Goal: Task Accomplishment & Management: Manage account settings

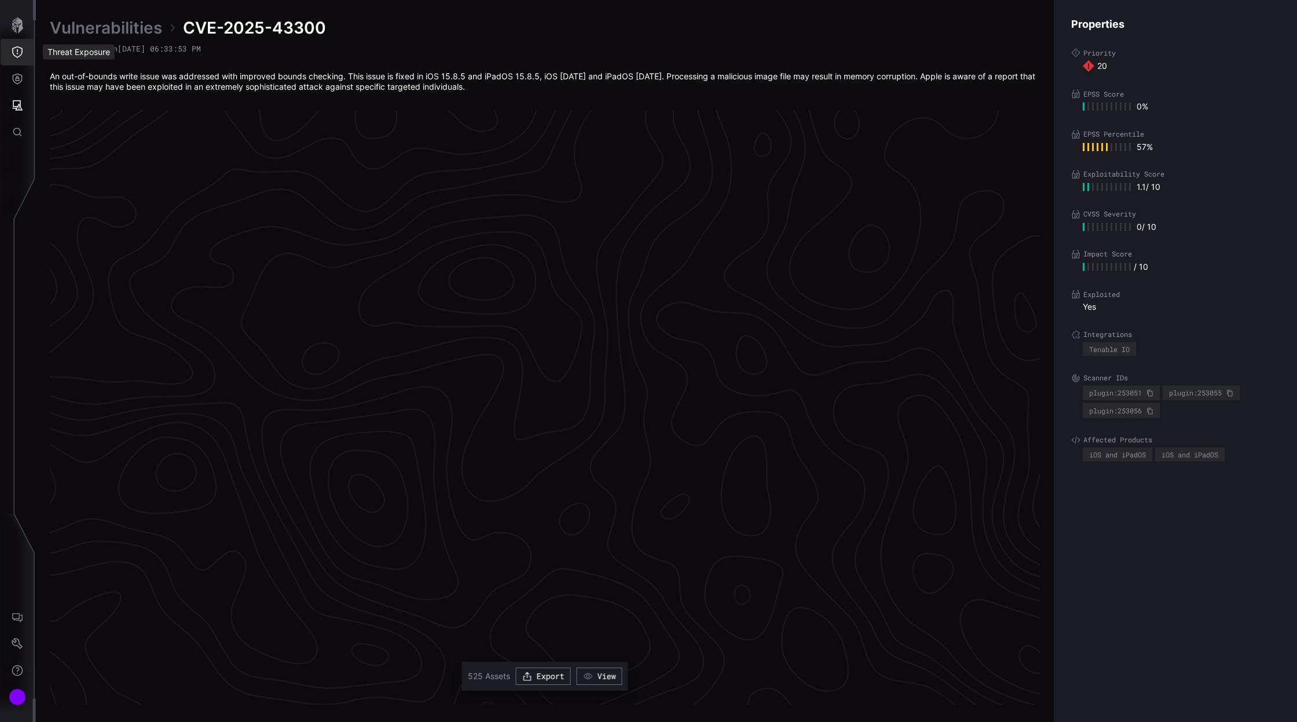
scroll to position [2308, 374]
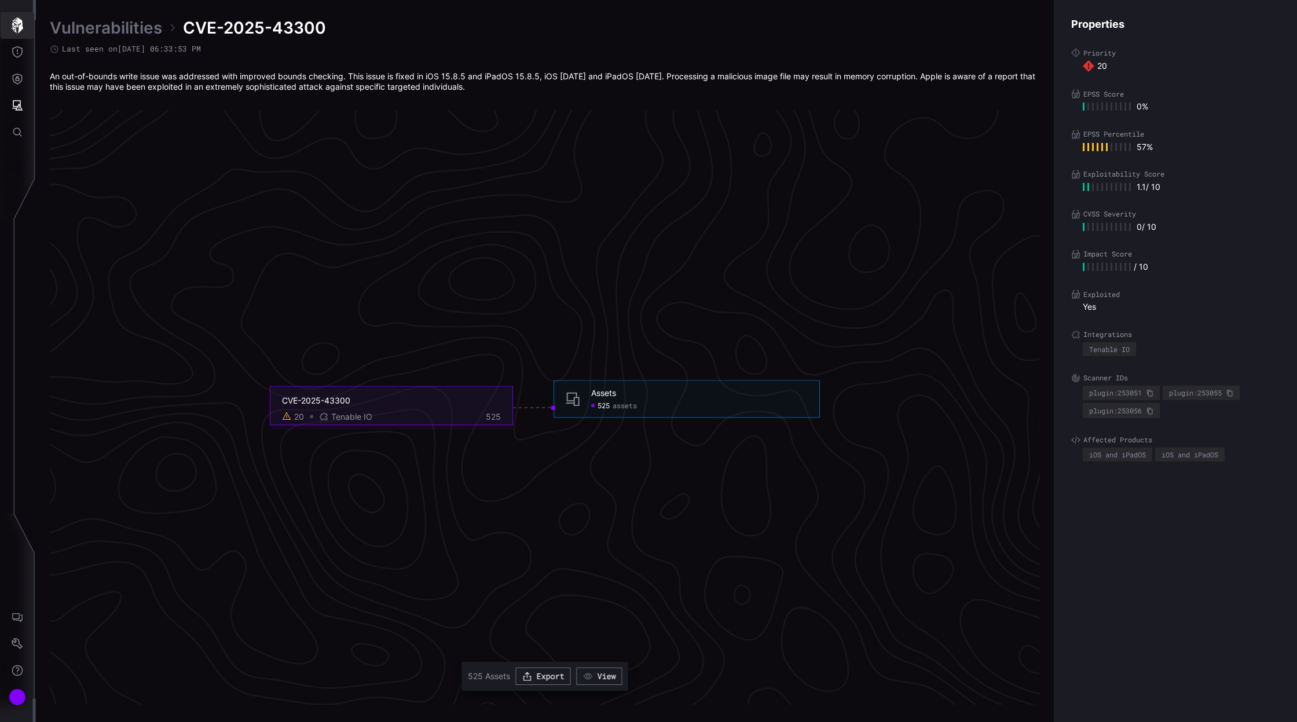
click at [16, 28] on icon "button" at bounding box center [17, 25] width 16 height 16
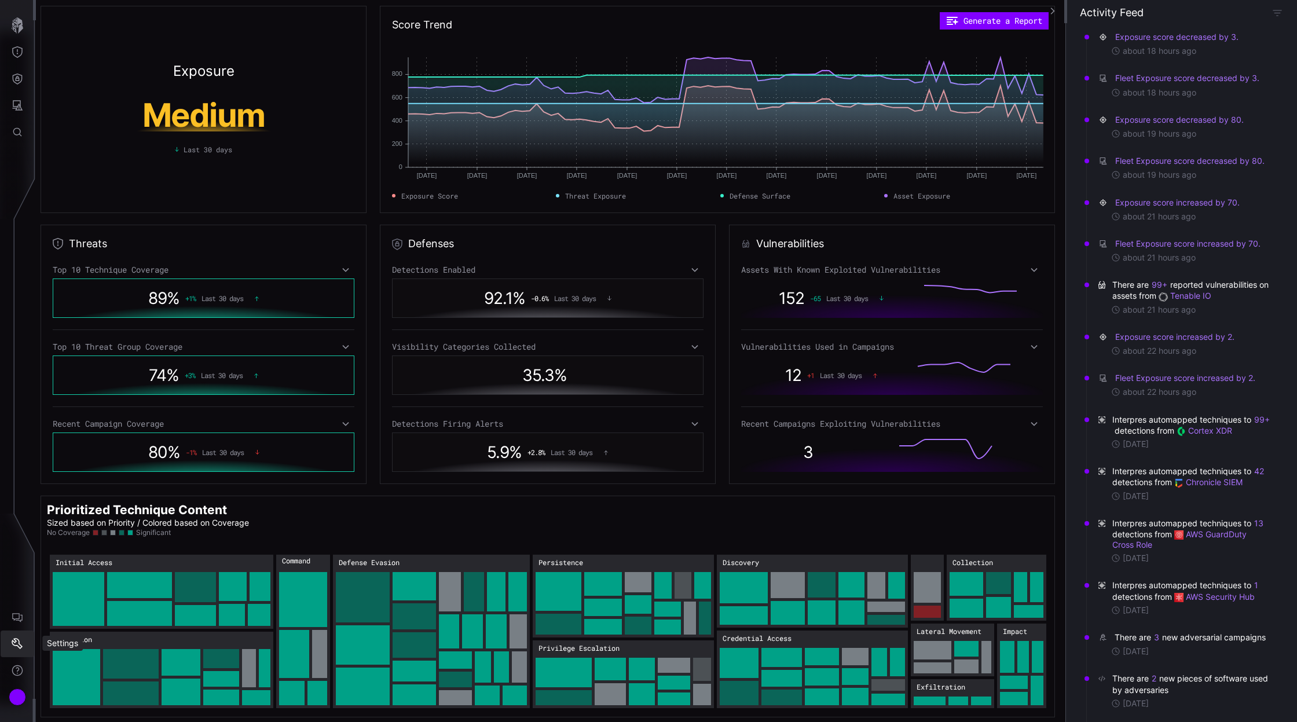
click at [16, 640] on icon "Settings" at bounding box center [17, 643] width 11 height 11
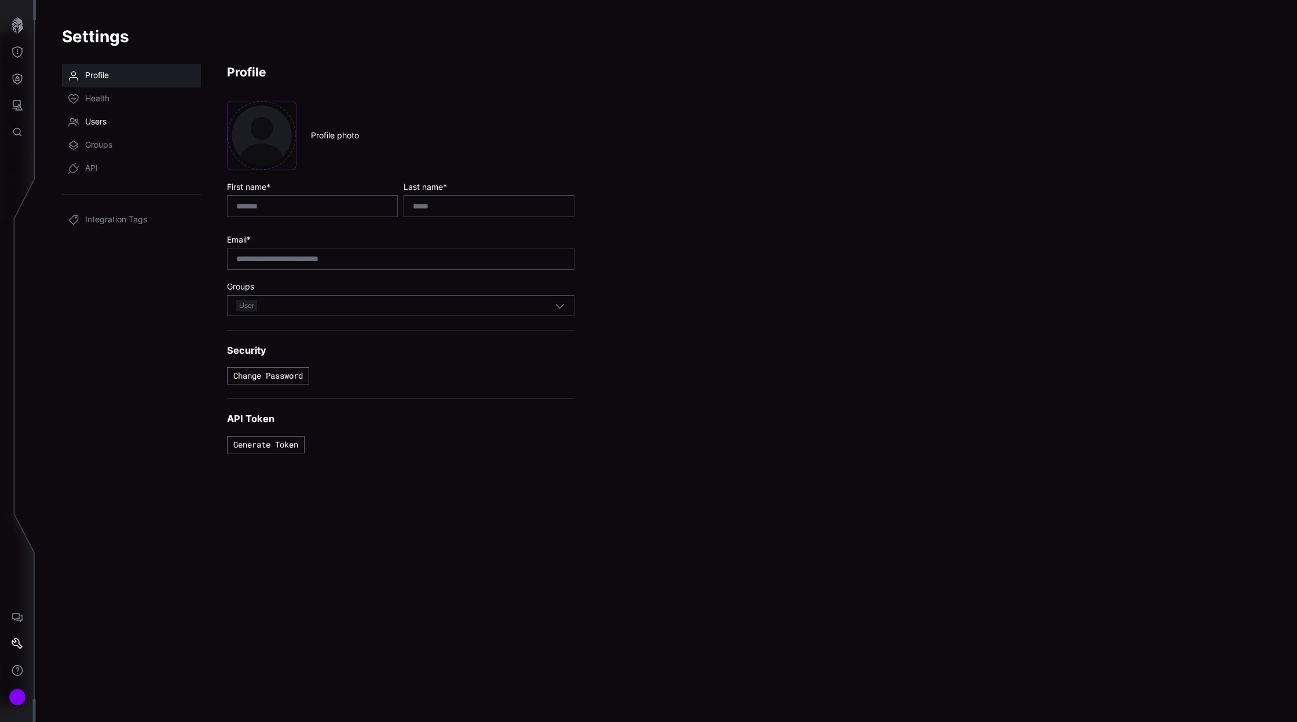
click at [104, 119] on span "Users" at bounding box center [95, 122] width 21 height 12
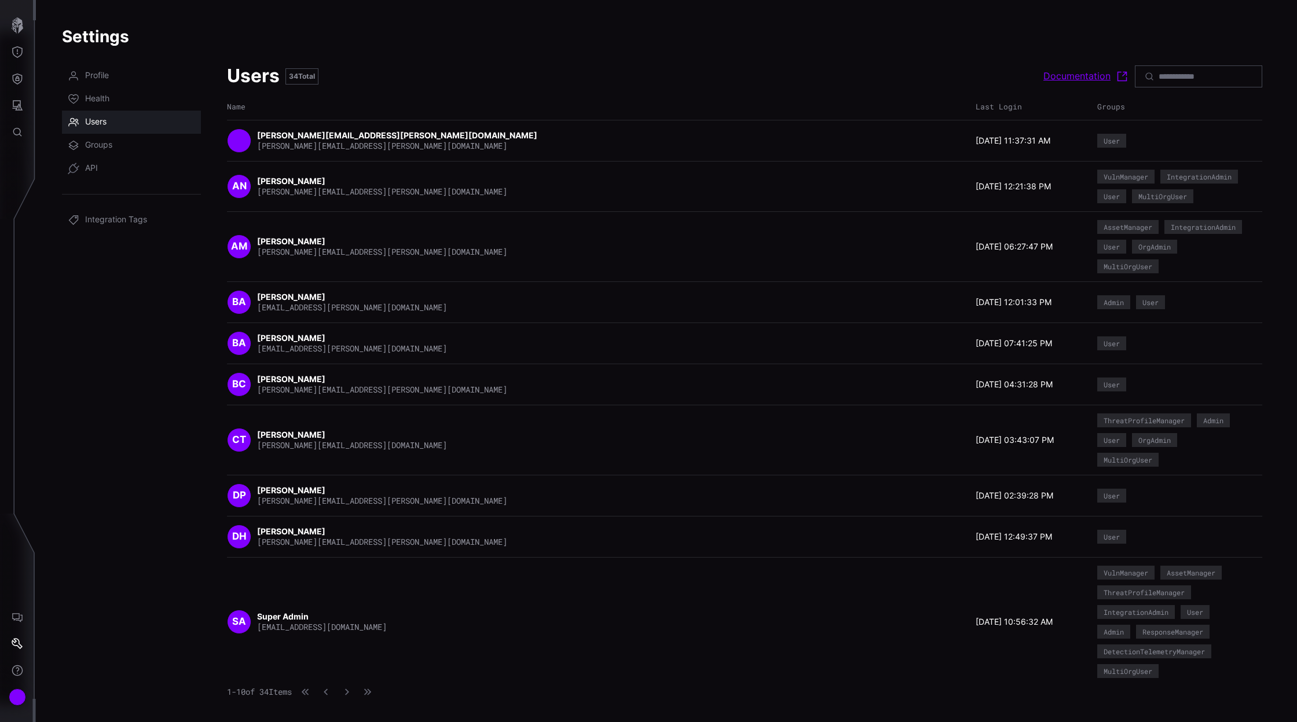
click at [1077, 80] on link "Documentation" at bounding box center [1087, 76] width 86 height 14
click at [1115, 104] on div "Groups" at bounding box center [1169, 107] width 145 height 10
click at [999, 107] on div "Last Login" at bounding box center [1034, 107] width 116 height 10
click at [349, 689] on icon "button" at bounding box center [347, 692] width 4 height 6
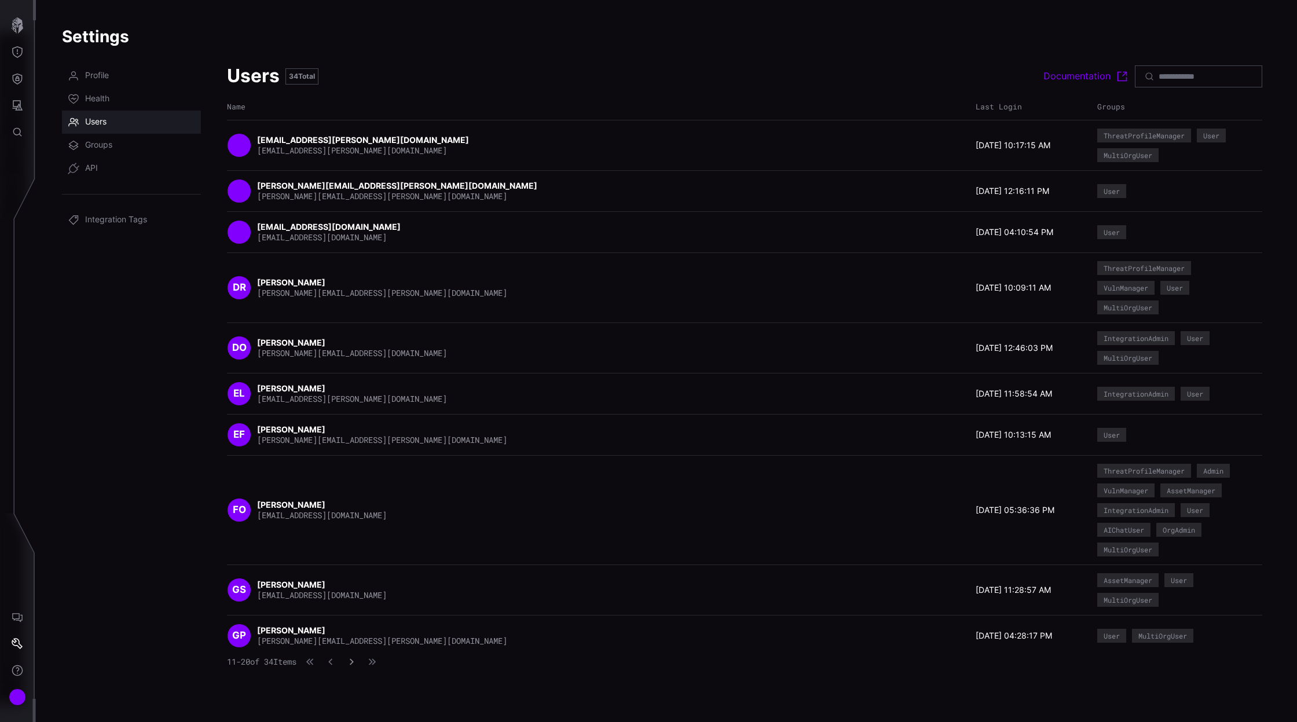
click at [356, 658] on icon "button" at bounding box center [351, 662] width 8 height 8
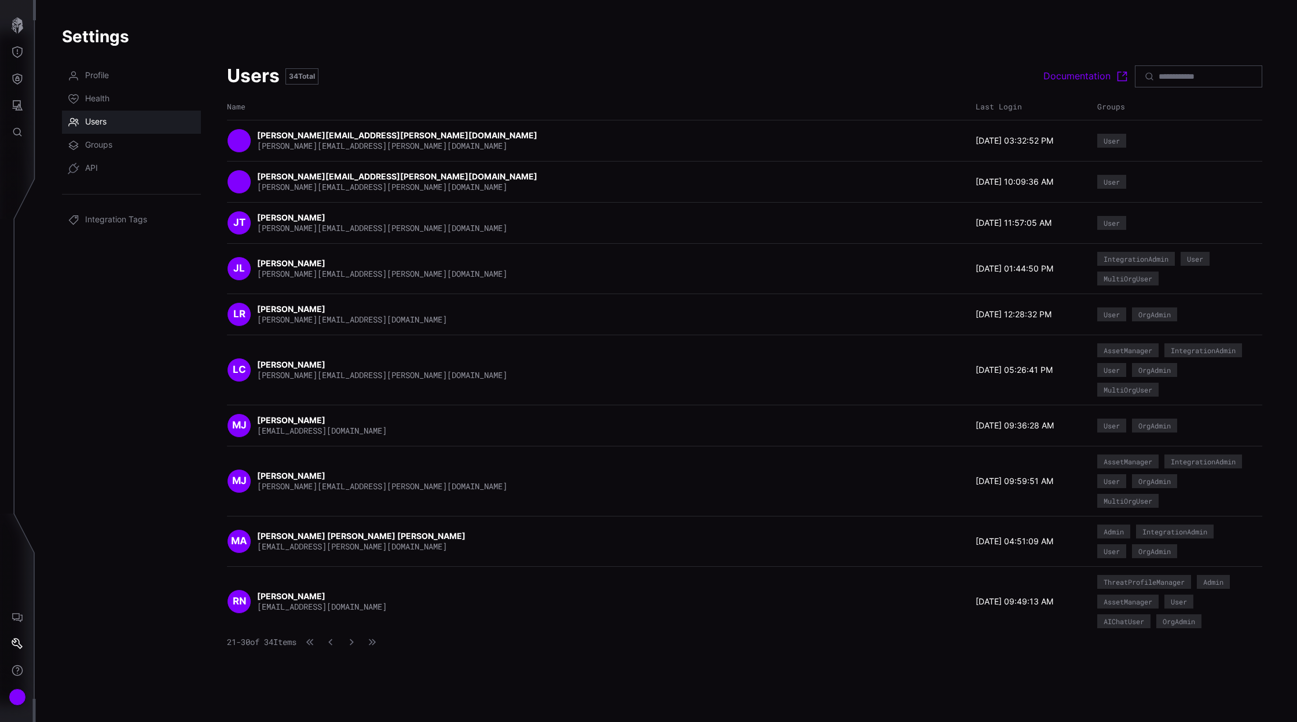
click at [1036, 235] on div "[PERSON_NAME] Teixeira [EMAIL_ADDRESS][PERSON_NAME][DOMAIN_NAME] [DATE] 11:57:0…" at bounding box center [744, 222] width 1035 height 41
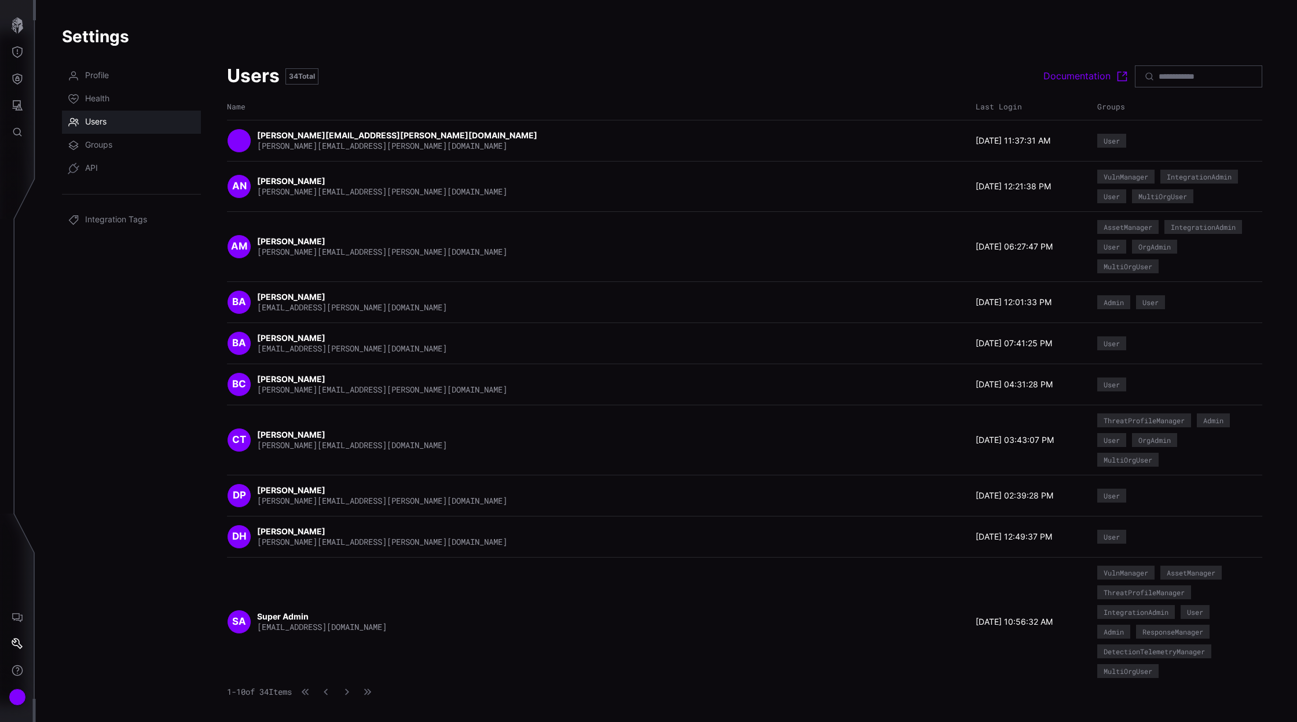
click at [296, 77] on span "34" at bounding box center [293, 76] width 9 height 9
click at [1074, 81] on link "Documentation" at bounding box center [1087, 76] width 86 height 14
